Goal: Information Seeking & Learning: Learn about a topic

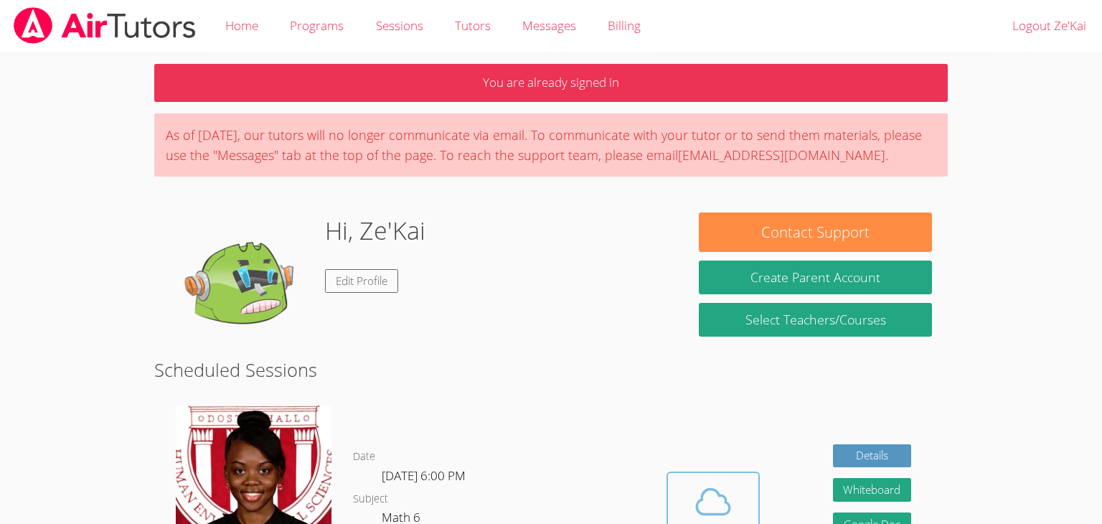
click at [694, 522] on div "Cloud Room" at bounding box center [713, 532] width 73 height 20
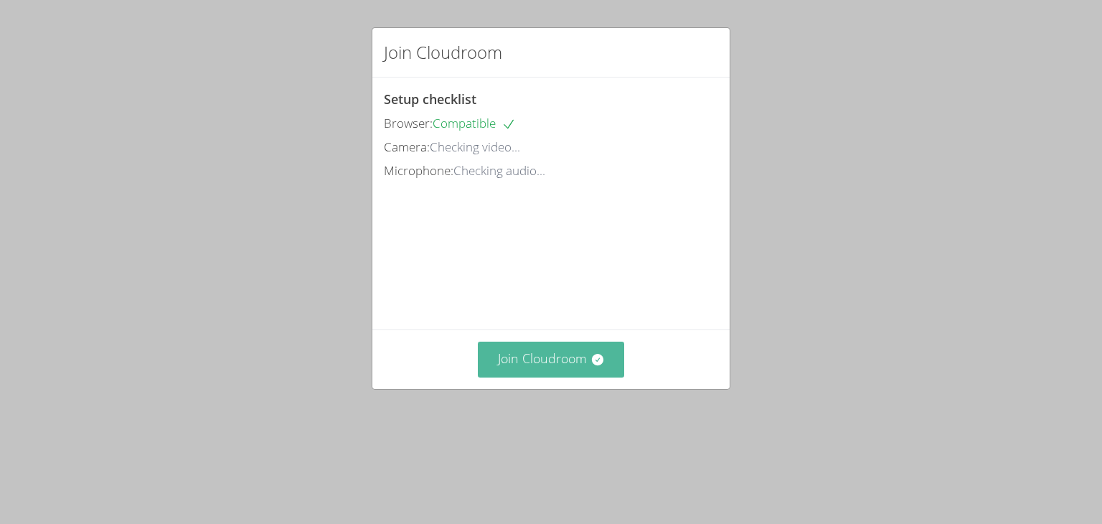
click at [599, 365] on icon at bounding box center [598, 359] width 14 height 14
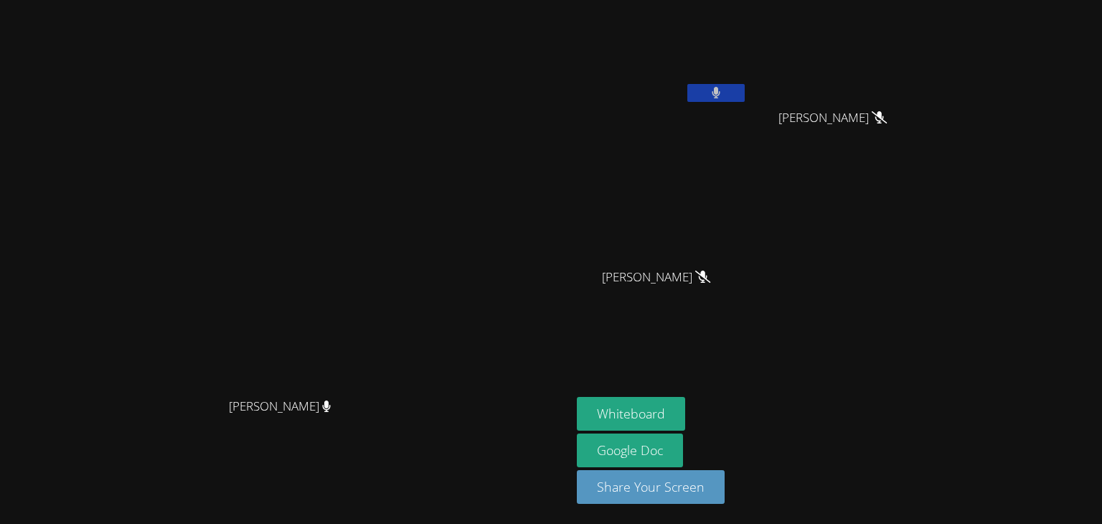
click at [745, 87] on button at bounding box center [716, 93] width 57 height 18
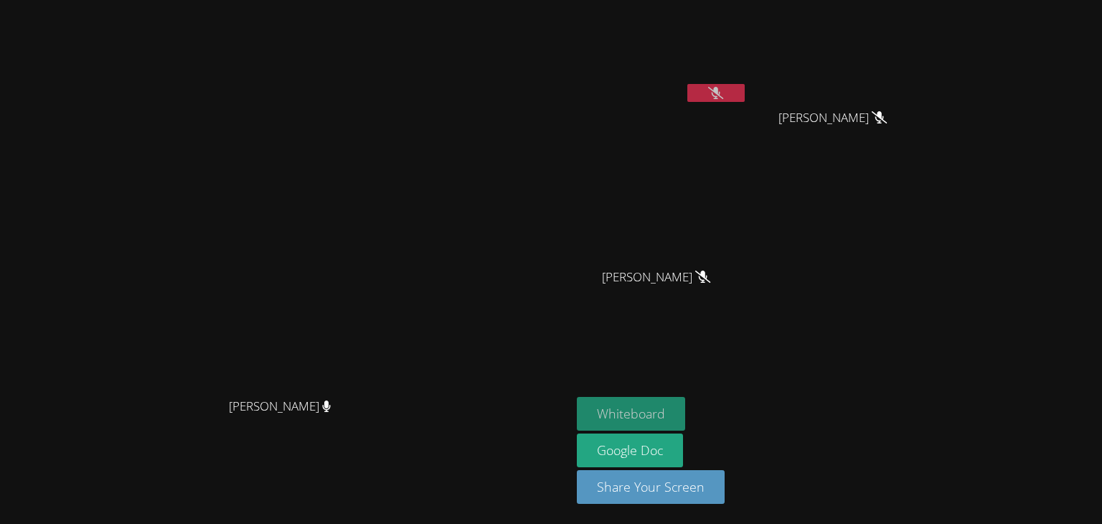
click at [685, 426] on button "Whiteboard" at bounding box center [631, 414] width 108 height 34
click at [724, 98] on icon at bounding box center [715, 93] width 15 height 12
click at [745, 98] on button at bounding box center [716, 93] width 57 height 18
click at [724, 95] on icon at bounding box center [715, 93] width 15 height 12
click at [721, 95] on icon at bounding box center [716, 93] width 9 height 12
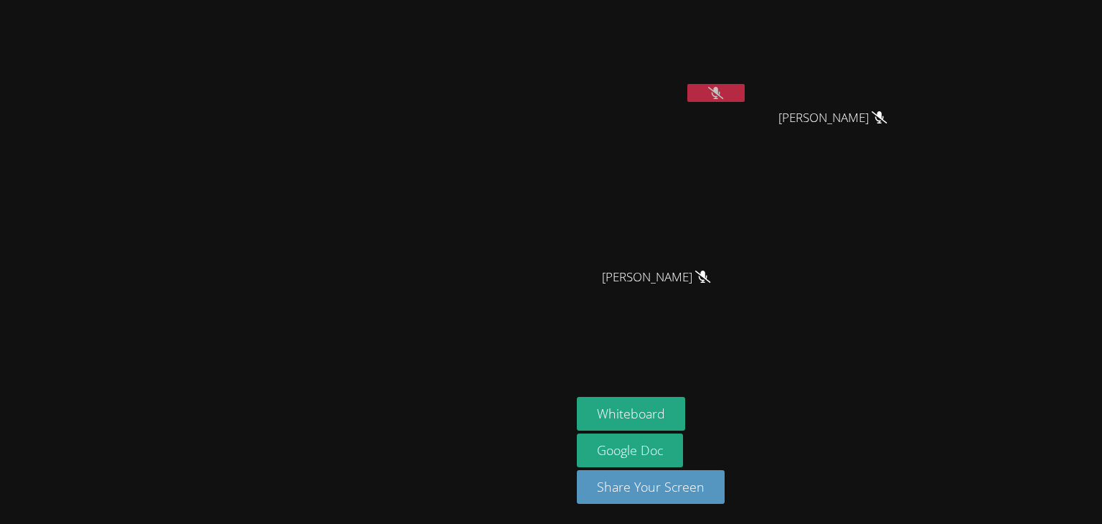
click at [724, 95] on icon at bounding box center [715, 93] width 15 height 12
click at [721, 95] on icon at bounding box center [716, 93] width 9 height 12
click at [724, 95] on icon at bounding box center [715, 93] width 15 height 12
click at [721, 95] on icon at bounding box center [716, 93] width 9 height 12
drag, startPoint x: 892, startPoint y: 95, endPoint x: 983, endPoint y: 89, distance: 91.4
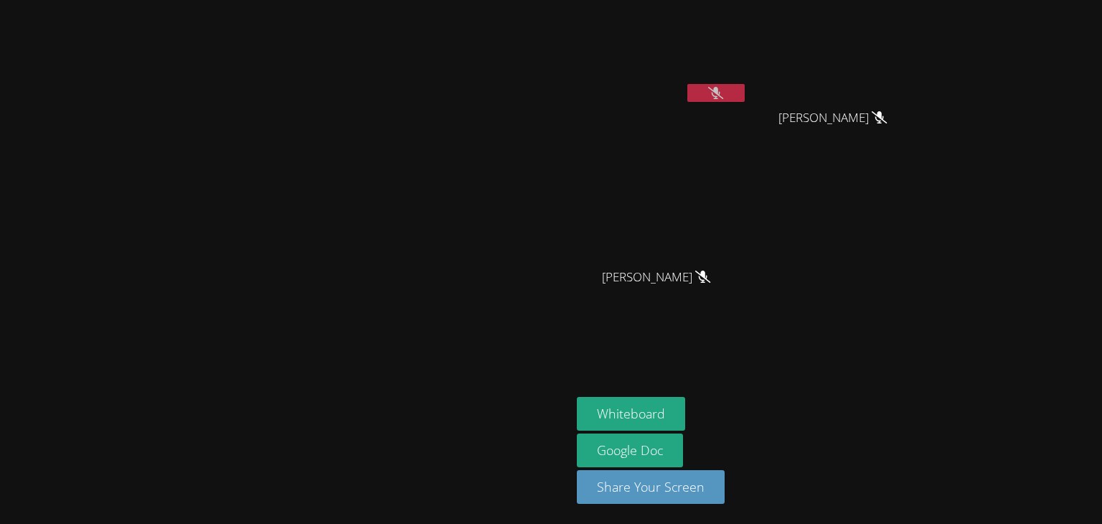
click at [393, 142] on video at bounding box center [285, 233] width 215 height 315
click at [724, 95] on icon at bounding box center [715, 93] width 15 height 12
click at [745, 94] on button at bounding box center [716, 93] width 57 height 18
click at [724, 95] on icon at bounding box center [715, 93] width 15 height 12
click at [745, 95] on button at bounding box center [716, 93] width 57 height 18
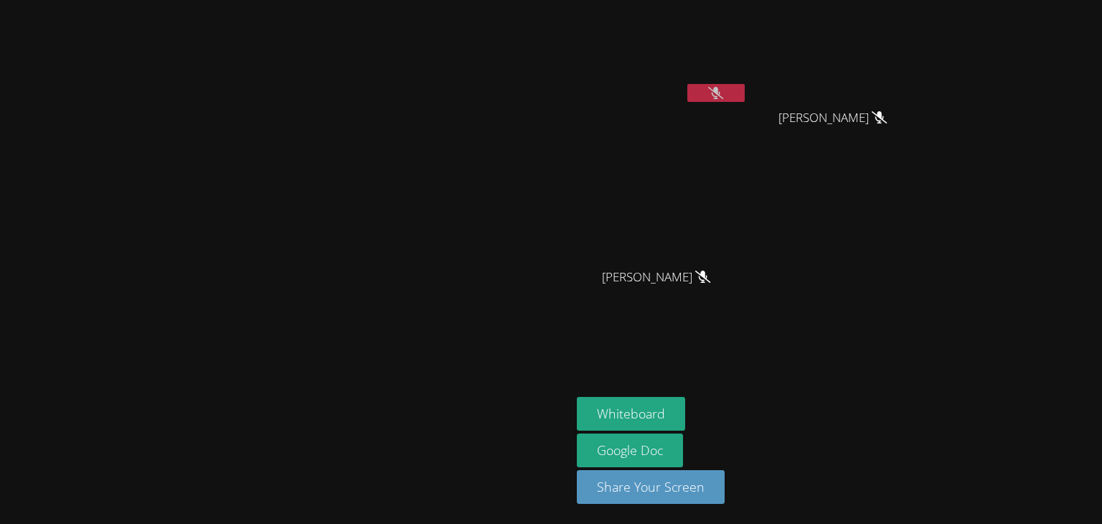
click at [745, 99] on button at bounding box center [716, 93] width 57 height 18
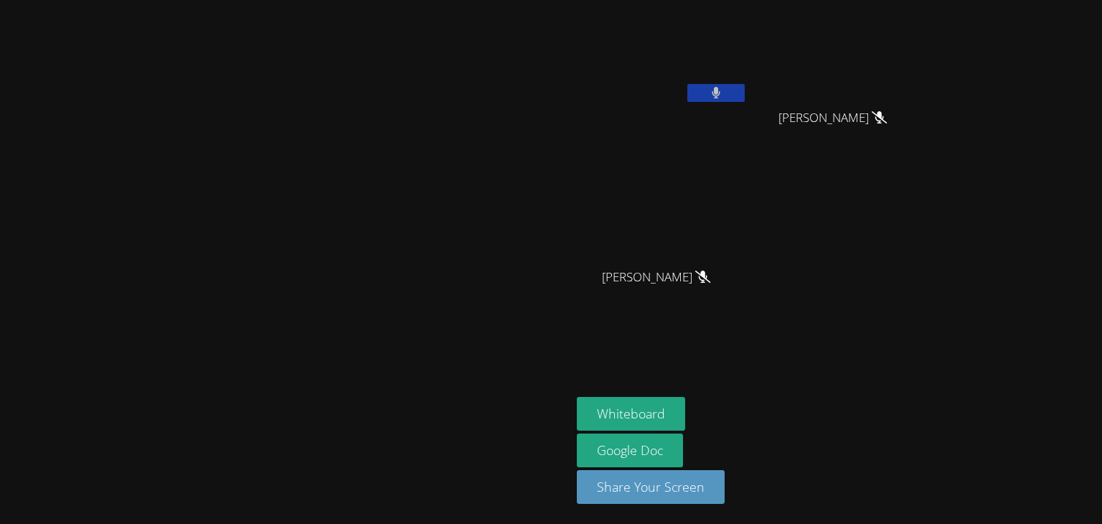
click at [745, 99] on button at bounding box center [716, 93] width 57 height 18
click at [724, 94] on icon at bounding box center [715, 93] width 15 height 12
click at [721, 94] on icon at bounding box center [716, 93] width 9 height 12
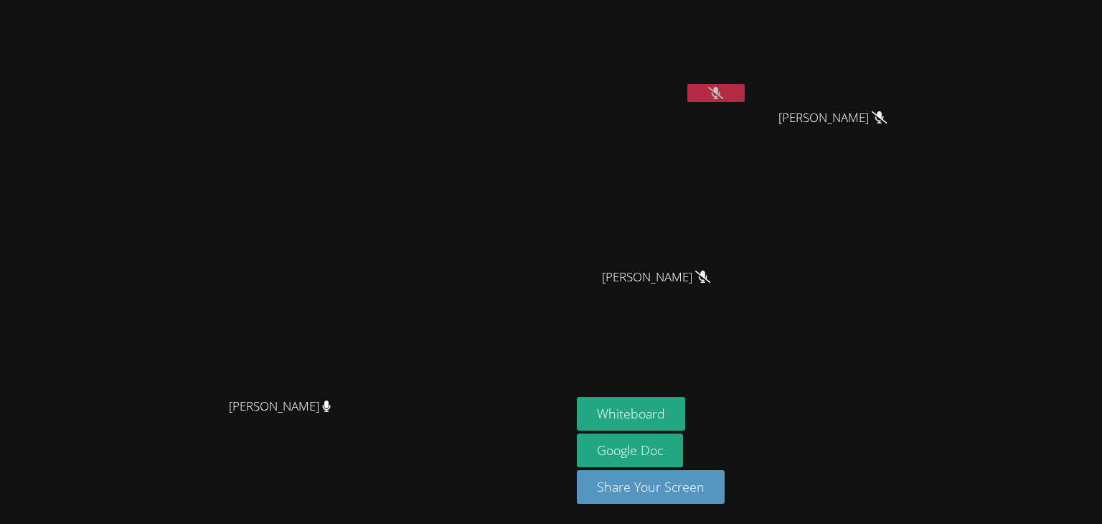
click at [724, 94] on icon at bounding box center [715, 93] width 15 height 12
click at [745, 101] on button at bounding box center [716, 93] width 57 height 18
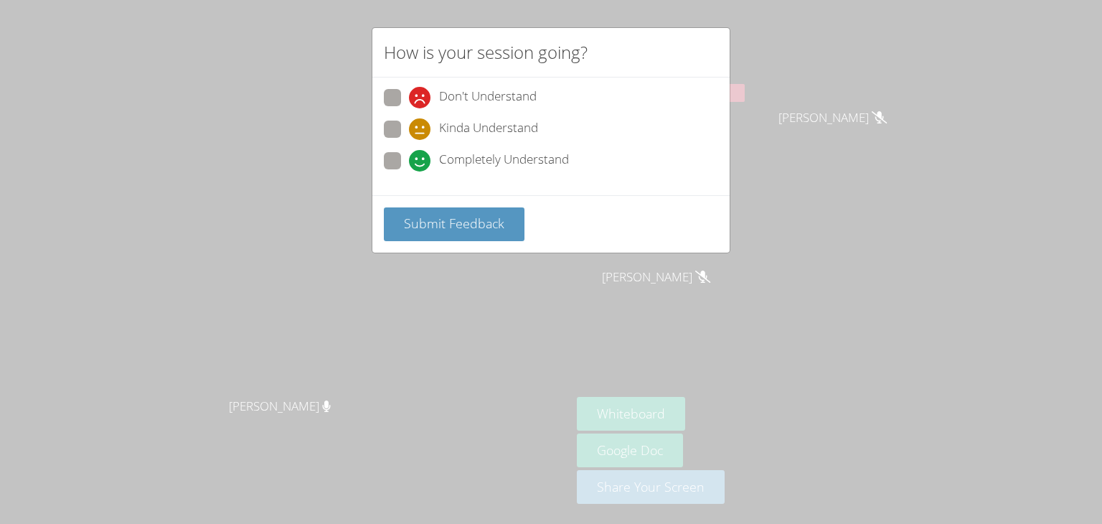
click at [393, 169] on label "Completely Understand" at bounding box center [476, 161] width 185 height 19
click at [409, 164] on input "Completely Understand" at bounding box center [415, 158] width 12 height 12
radio input "true"
drag, startPoint x: 435, startPoint y: 215, endPoint x: 137, endPoint y: 139, distance: 307.3
click at [137, 139] on div "How is your session going? Don't Understand Kinda Understand Completely Underst…" at bounding box center [551, 262] width 1102 height 524
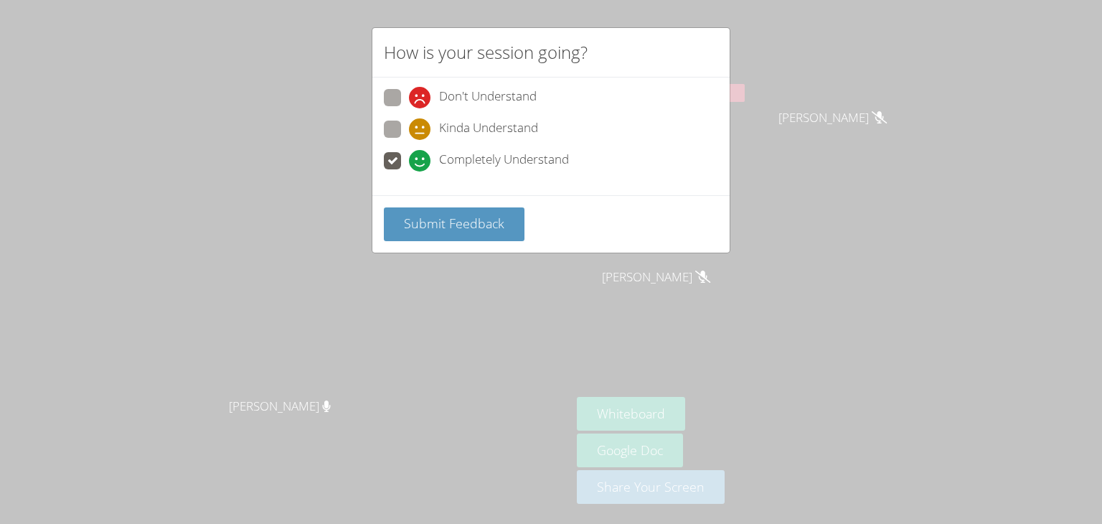
click at [380, 129] on div "Don't Understand Kinda Understand Completely Understand" at bounding box center [551, 137] width 357 height 118
click at [409, 140] on span at bounding box center [409, 140] width 0 height 0
click at [409, 128] on input "Kinda Understand" at bounding box center [415, 127] width 12 height 12
radio input "true"
click at [416, 215] on span "Submit Feedback" at bounding box center [454, 223] width 100 height 17
